Goal: Transaction & Acquisition: Purchase product/service

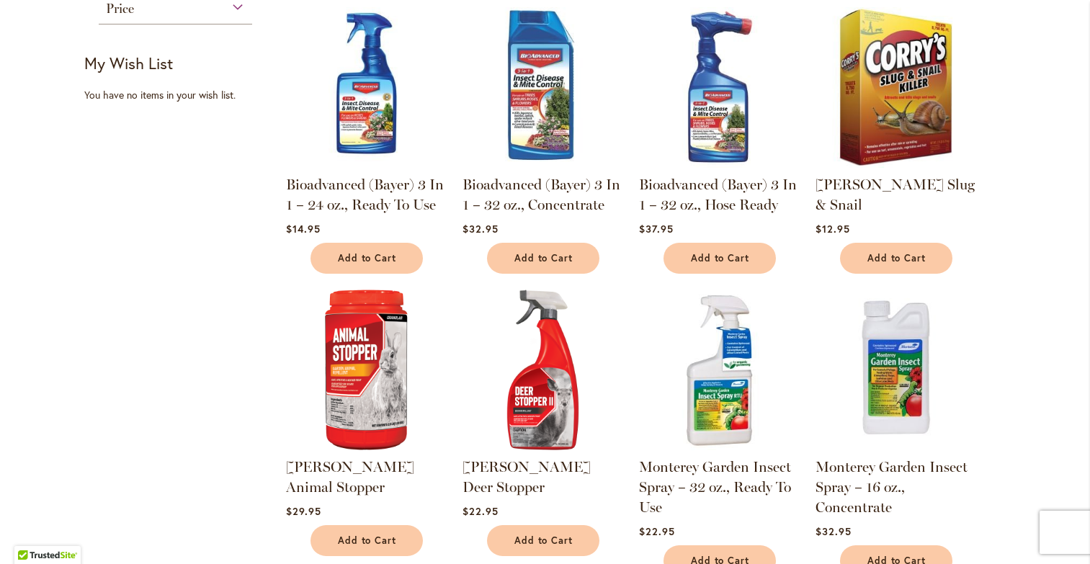
scroll to position [282, 0]
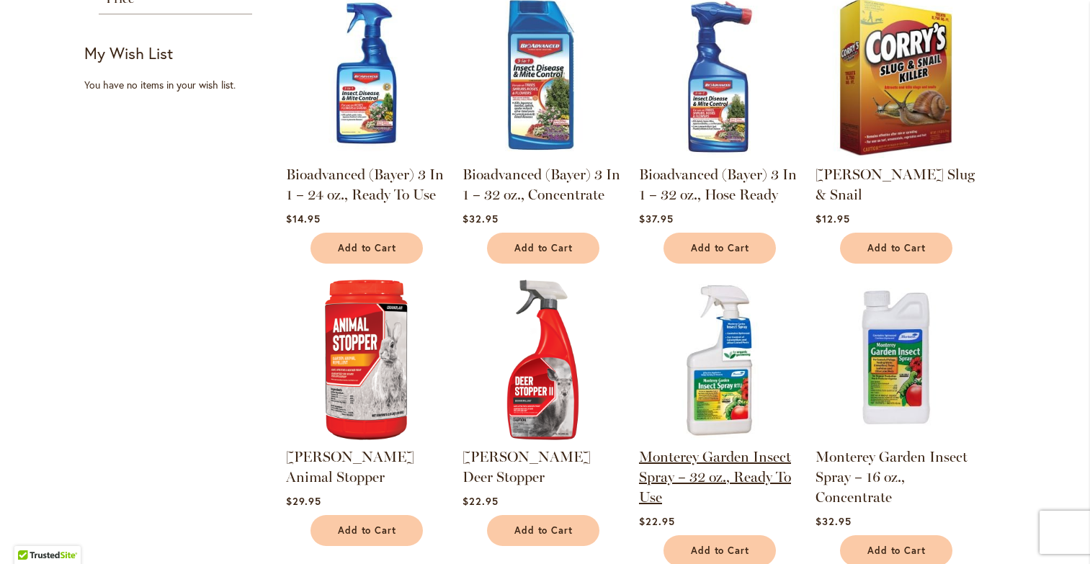
click at [725, 477] on link "Monterey Garden Insect Spray – 32 oz., Ready To Use" at bounding box center [715, 477] width 152 height 58
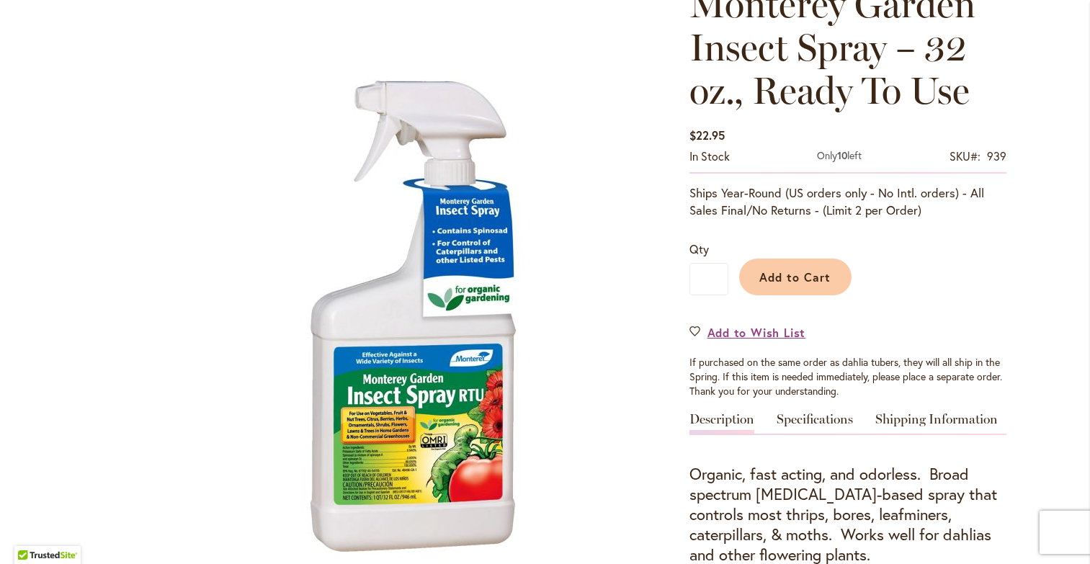
scroll to position [233, 0]
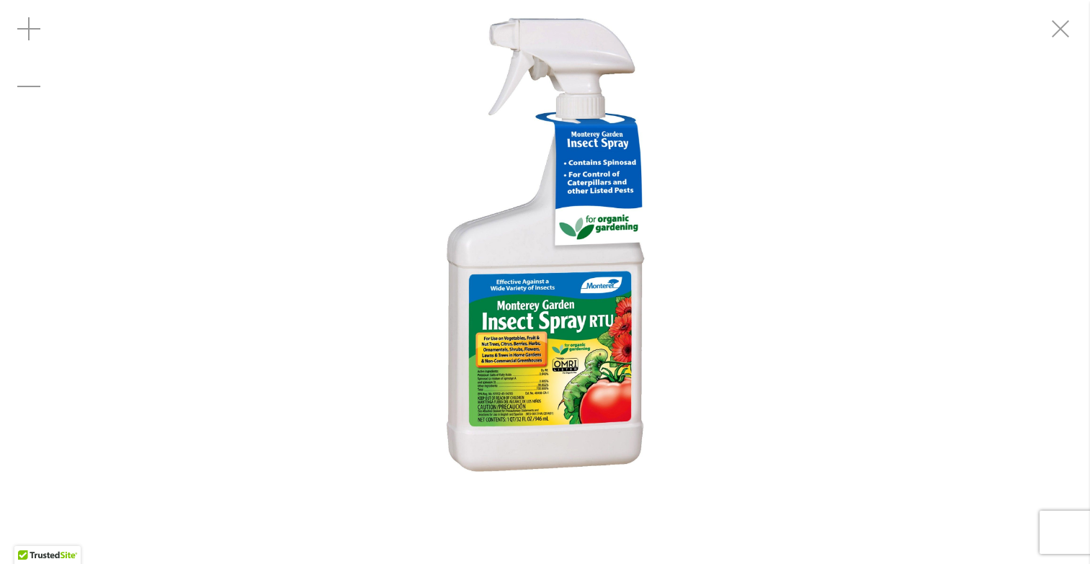
click at [521, 363] on img "Monterey Garden Insect Spray – 32 oz., Ready To Use" at bounding box center [545, 243] width 236 height 486
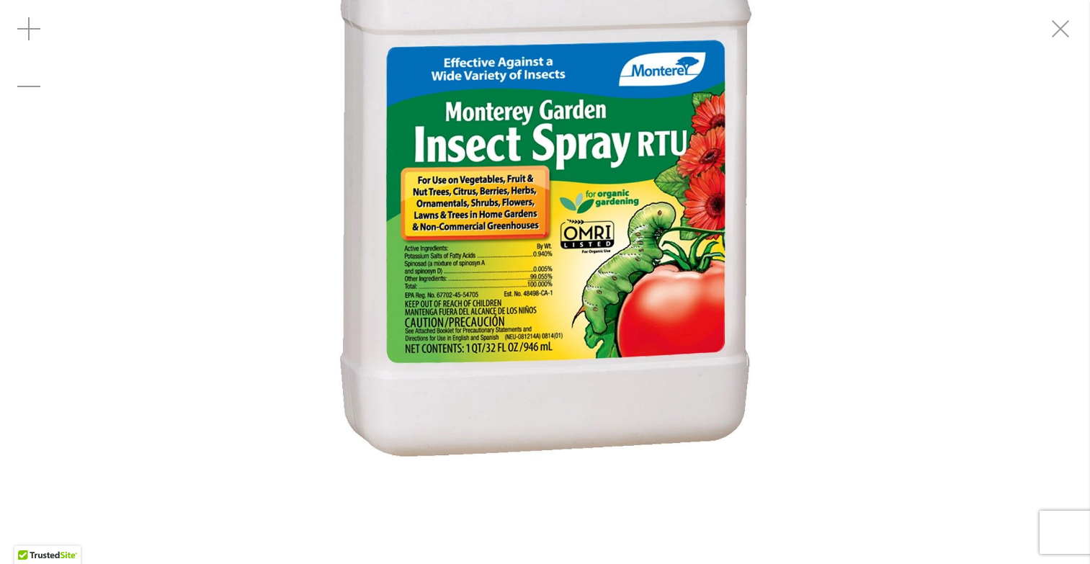
drag, startPoint x: 605, startPoint y: 401, endPoint x: 599, endPoint y: 252, distance: 148.5
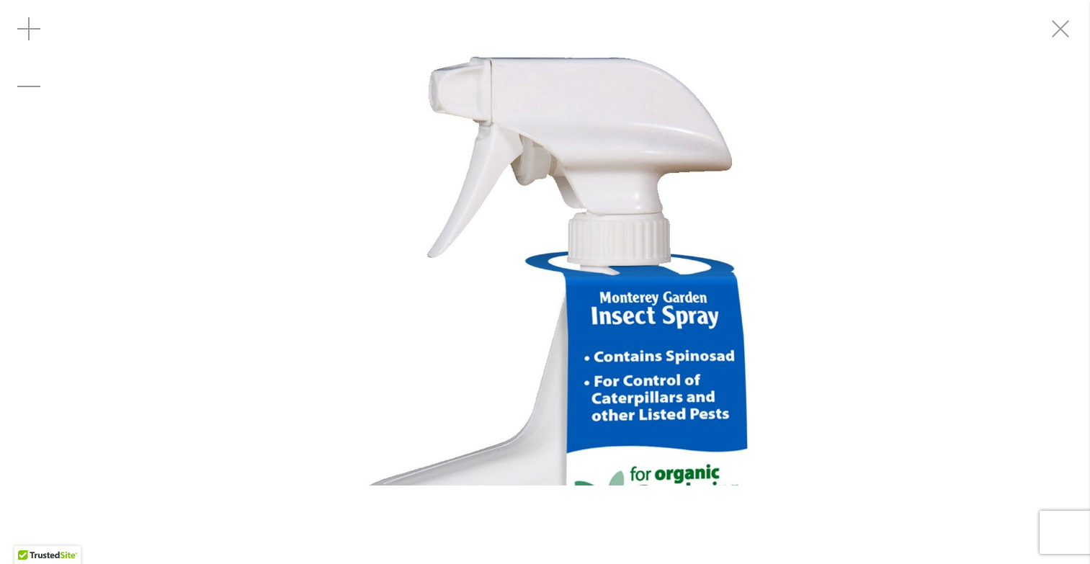
drag, startPoint x: 713, startPoint y: 149, endPoint x: 710, endPoint y: 233, distance: 84.4
click at [709, 233] on img "Monterey Garden Insect Spray – 32 oz., Ready To Use" at bounding box center [545, 523] width 491 height 1009
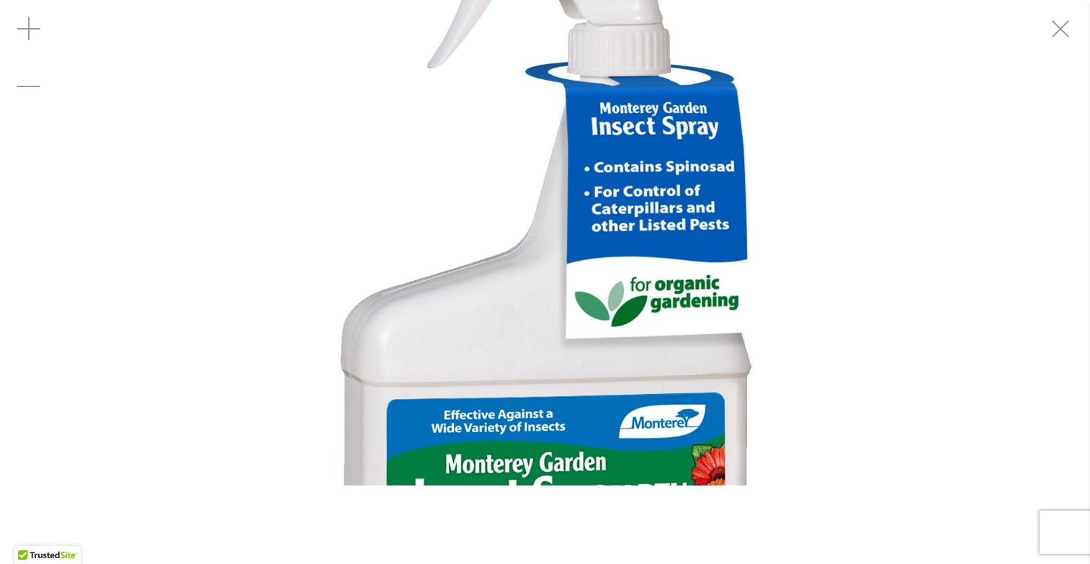
drag, startPoint x: 699, startPoint y: 352, endPoint x: 700, endPoint y: 338, distance: 14.5
click at [700, 338] on img "Monterey Garden Insect Spray – 32 oz., Ready To Use" at bounding box center [545, 333] width 491 height 1009
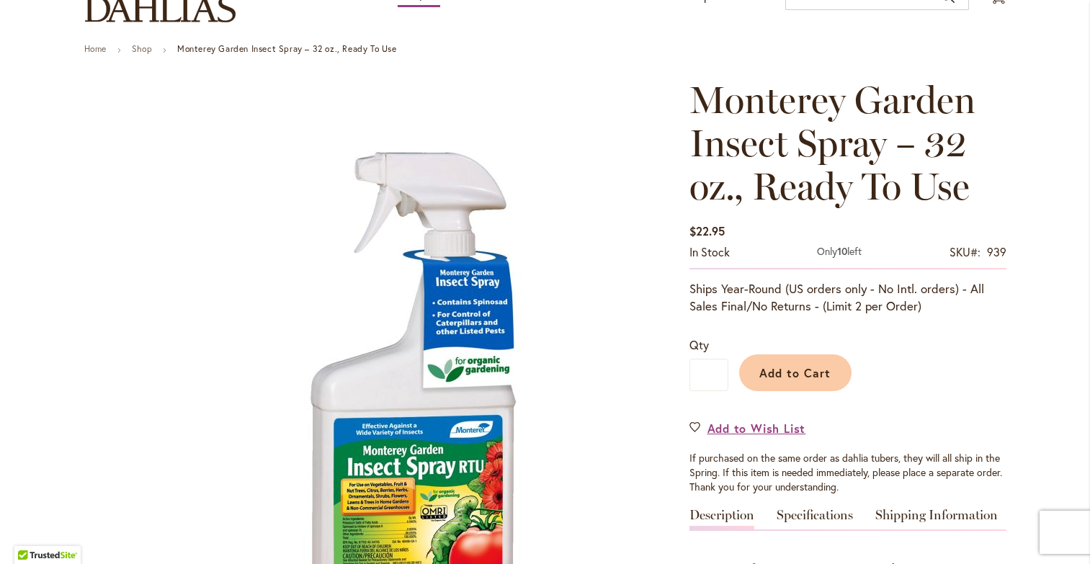
scroll to position [110, 0]
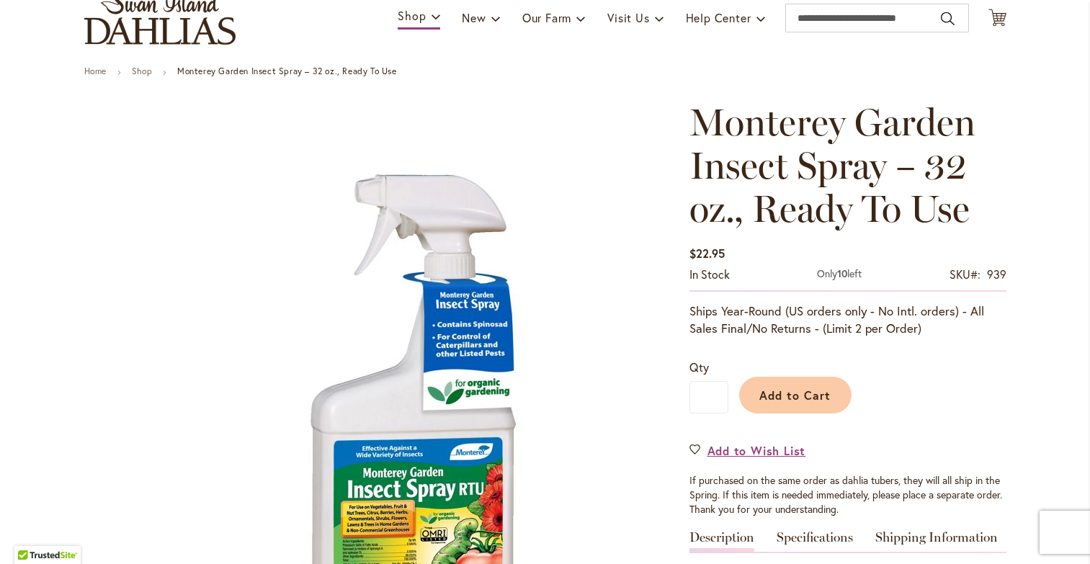
click at [991, 139] on h1 "Monterey Garden Insect Spray – 32 oz., Ready To Use" at bounding box center [847, 166] width 317 height 130
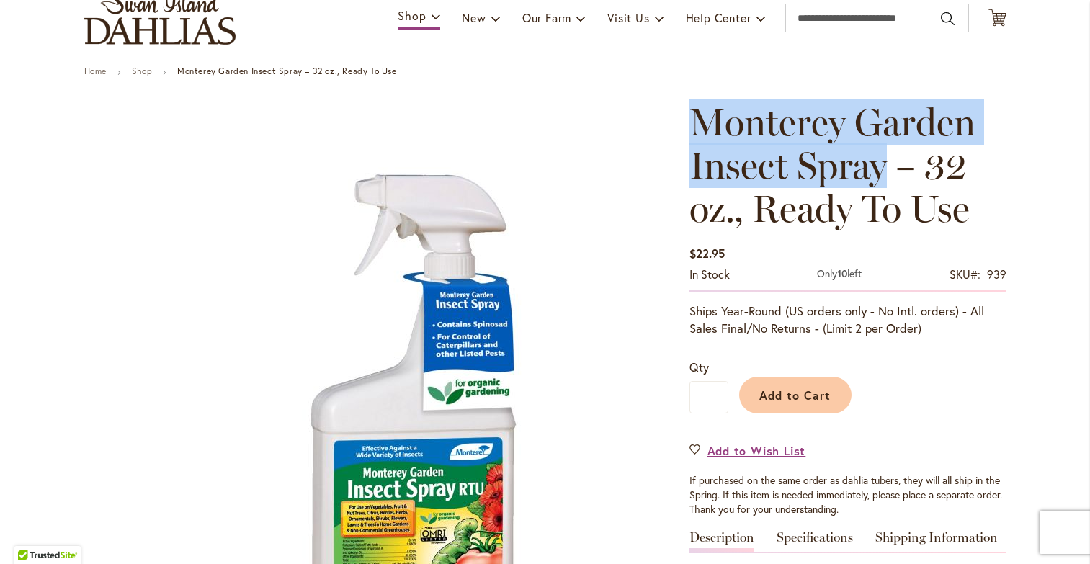
drag, startPoint x: 688, startPoint y: 117, endPoint x: 885, endPoint y: 167, distance: 202.8
copy span "Monterey Garden Insect Spray"
